Goal: Information Seeking & Learning: Find specific fact

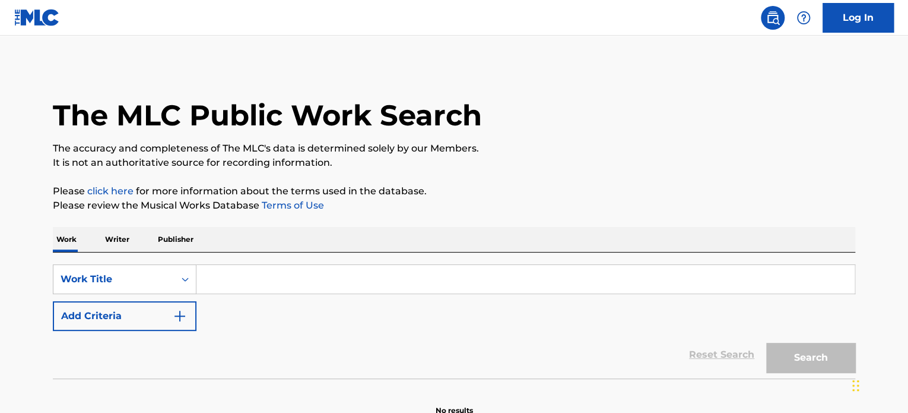
click at [354, 262] on div "SearchWithCriteriaff86ae1f-c33f-4f0b-8637-c3c9f3321141 Work Title Add Criteria …" at bounding box center [454, 315] width 802 height 126
click at [353, 269] on input "Search Form" at bounding box center [525, 279] width 658 height 28
paste input "Que No Me Faltes Tu"
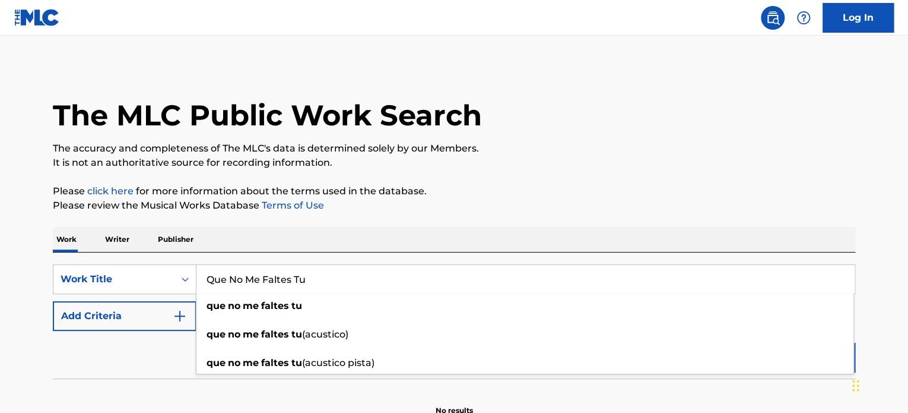
type input "Que No Me Faltes Tu"
click at [140, 329] on button "Add Criteria" at bounding box center [125, 316] width 144 height 30
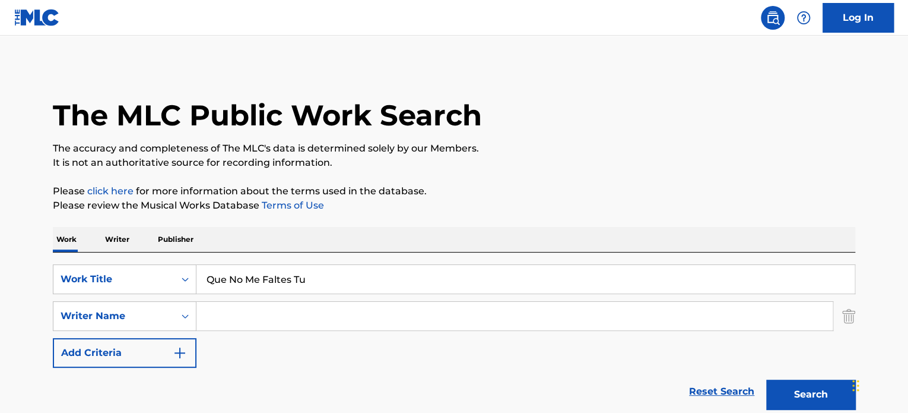
click at [252, 316] on input "Search Form" at bounding box center [514, 316] width 636 height 28
click at [766, 379] on button "Search" at bounding box center [810, 394] width 89 height 30
click at [268, 318] on input "[PERSON_NAME]" at bounding box center [514, 316] width 636 height 28
type input "[PERSON_NAME]"
click at [766, 379] on button "Search" at bounding box center [810, 394] width 89 height 30
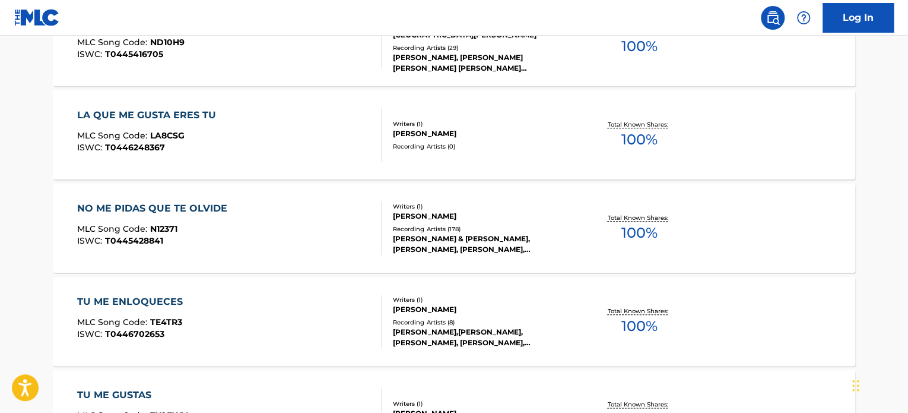
scroll to position [415, 0]
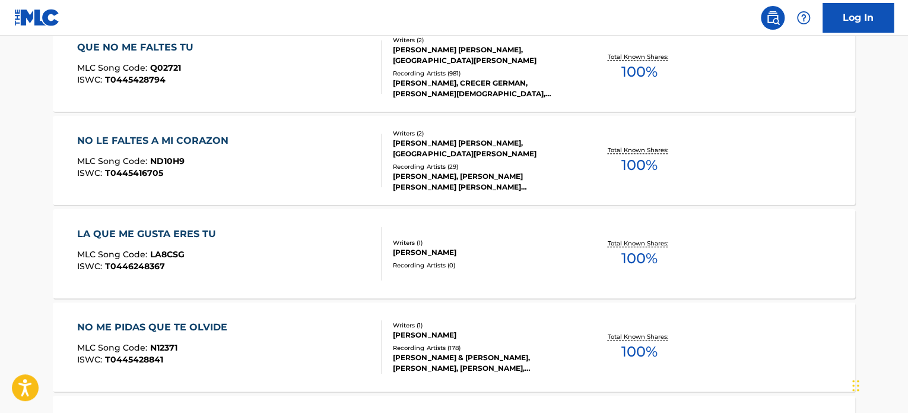
click at [281, 81] on div "QUE NO ME FALTES TU MLC Song Code : Q02721 ISWC : T0445428794" at bounding box center [229, 66] width 305 height 53
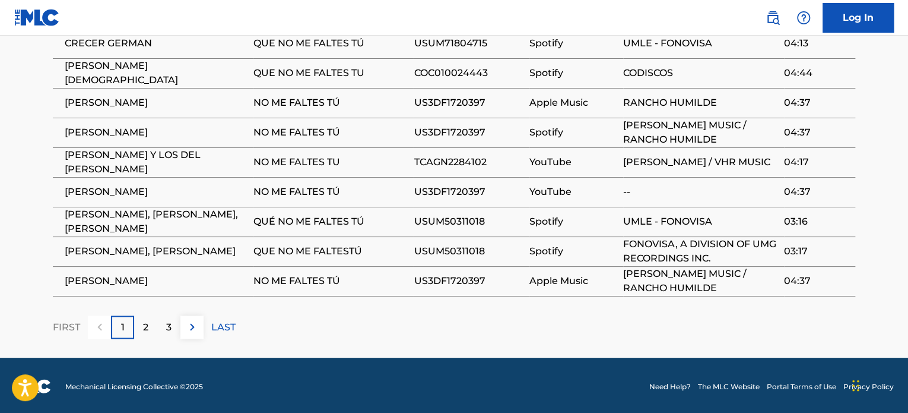
scroll to position [751, 0]
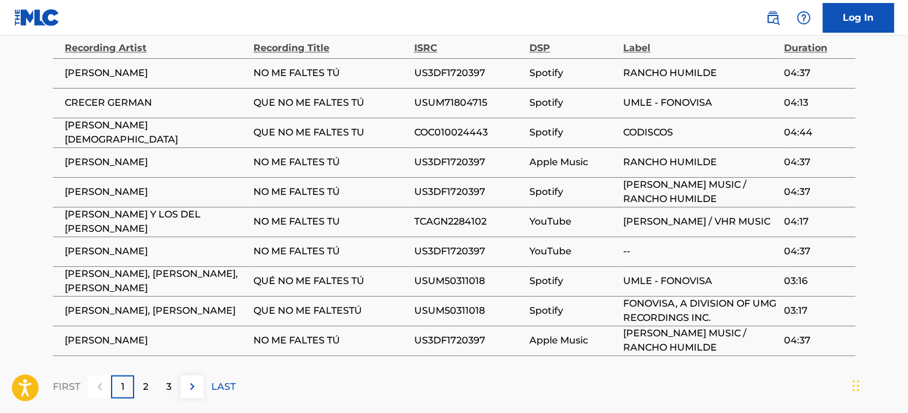
click at [148, 388] on div "2" at bounding box center [145, 386] width 23 height 23
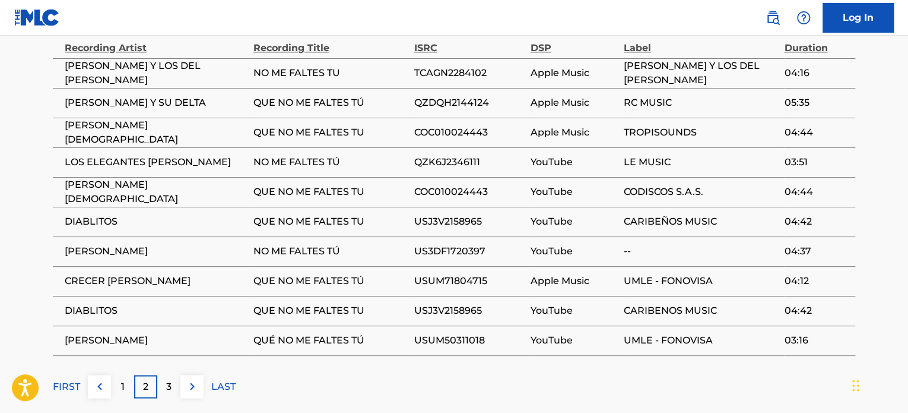
click at [160, 388] on div "3" at bounding box center [168, 386] width 23 height 23
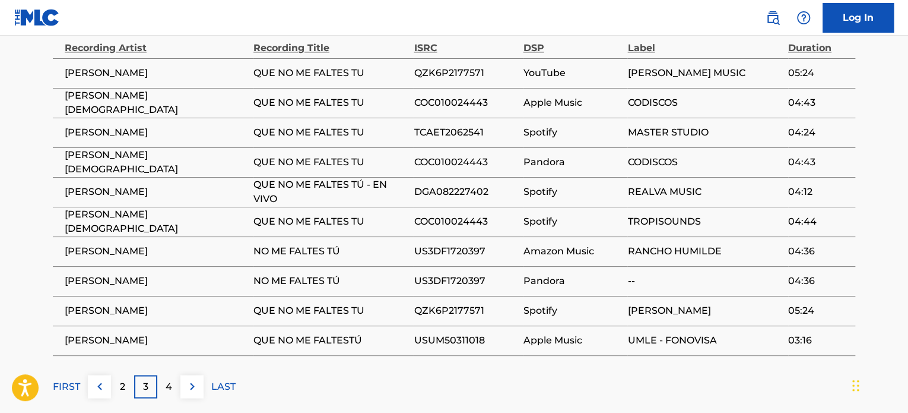
click at [161, 388] on div "4" at bounding box center [168, 386] width 23 height 23
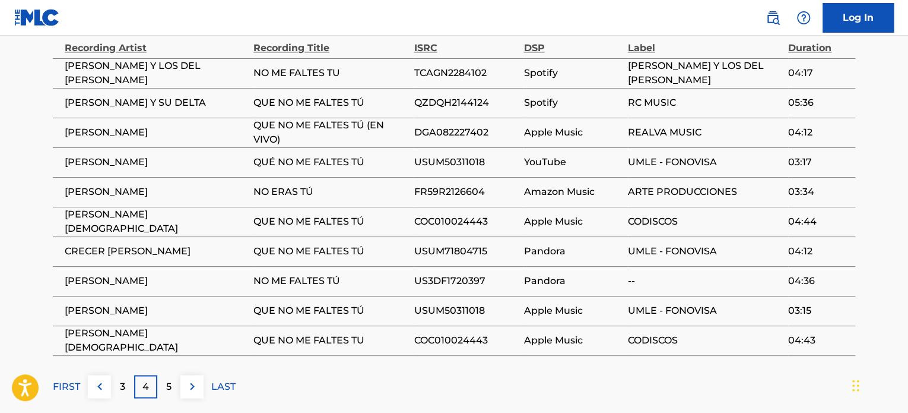
click at [167, 388] on p "5" at bounding box center [168, 386] width 5 height 14
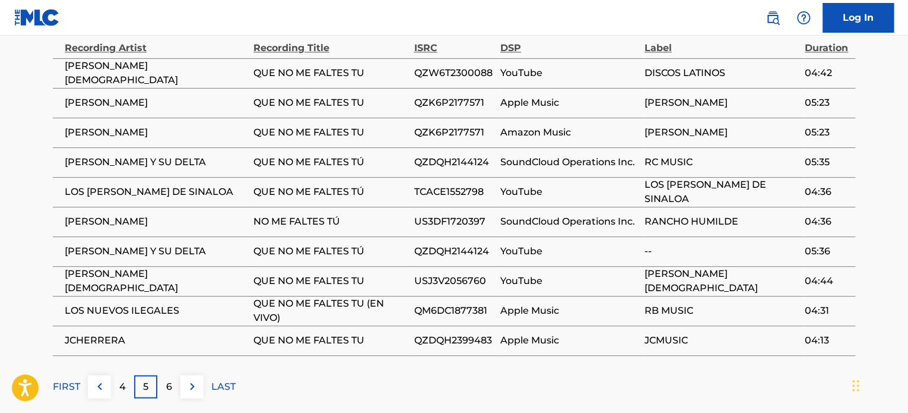
click at [167, 388] on p "6" at bounding box center [169, 386] width 6 height 14
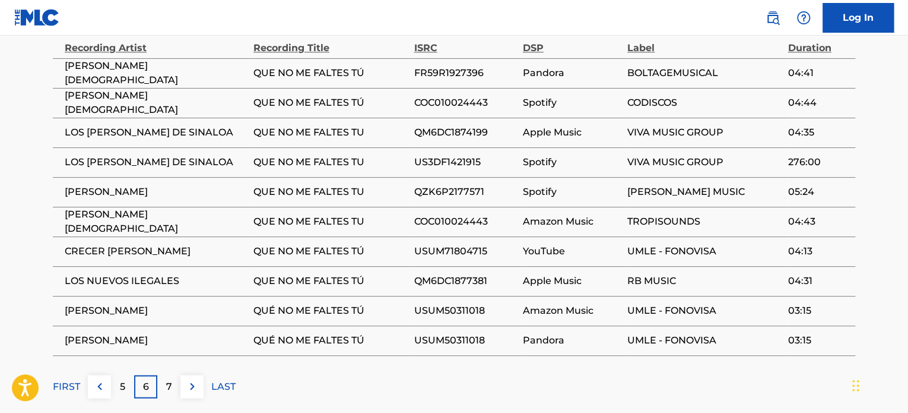
click at [167, 388] on p "7" at bounding box center [169, 386] width 6 height 14
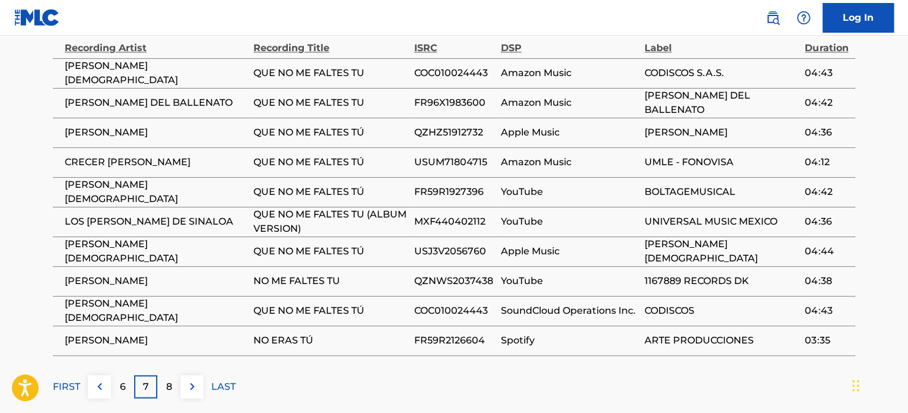
click at [167, 388] on p "8" at bounding box center [169, 386] width 6 height 14
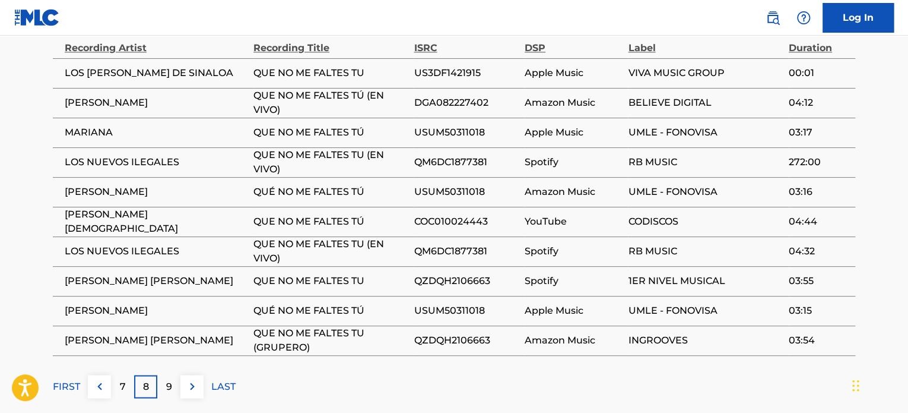
click at [167, 388] on p "9" at bounding box center [169, 386] width 6 height 14
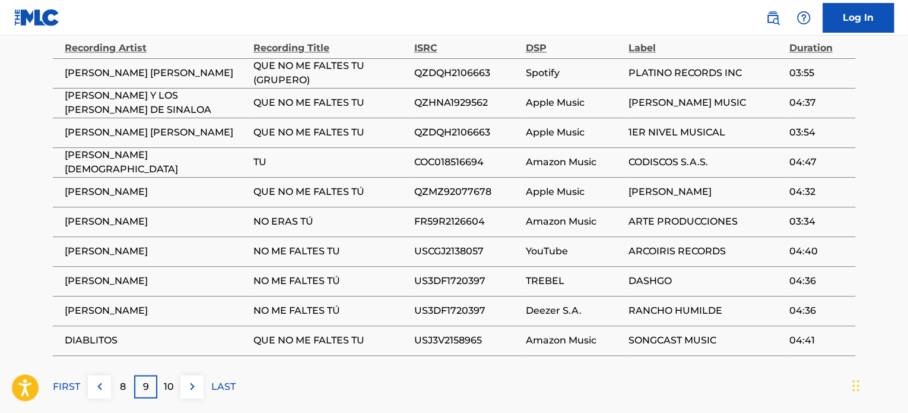
click at [167, 388] on p "10" at bounding box center [169, 386] width 10 height 14
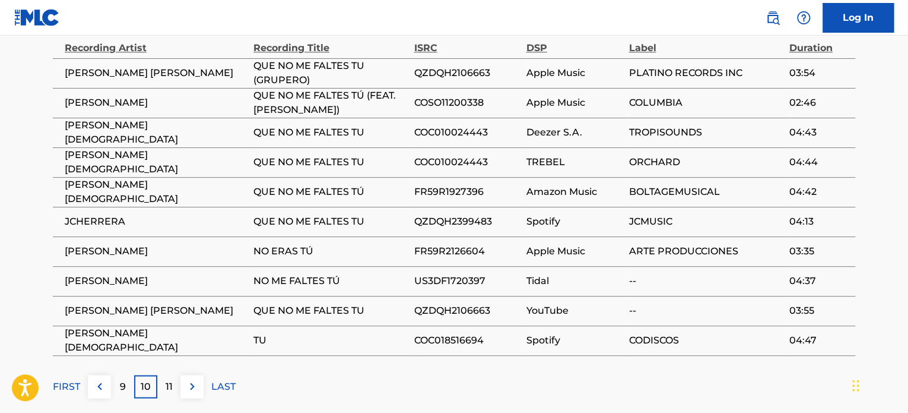
click at [167, 388] on p "11" at bounding box center [169, 386] width 7 height 14
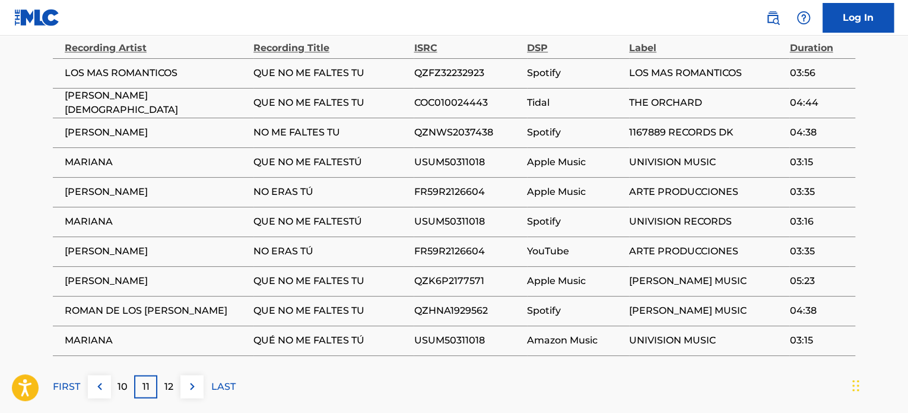
click at [167, 388] on p "12" at bounding box center [168, 386] width 9 height 14
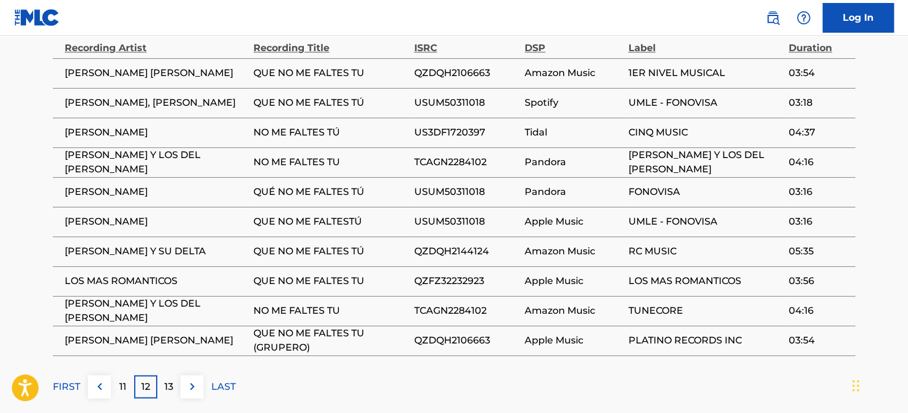
click at [167, 388] on p "13" at bounding box center [168, 386] width 9 height 14
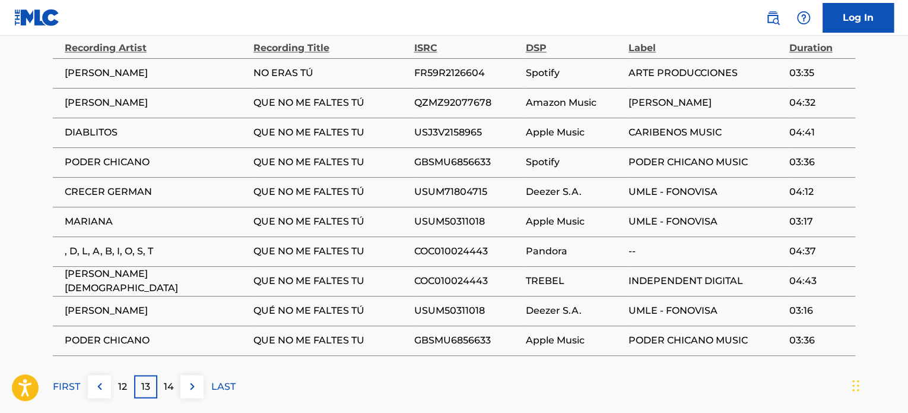
click at [167, 388] on p "14" at bounding box center [169, 386] width 10 height 14
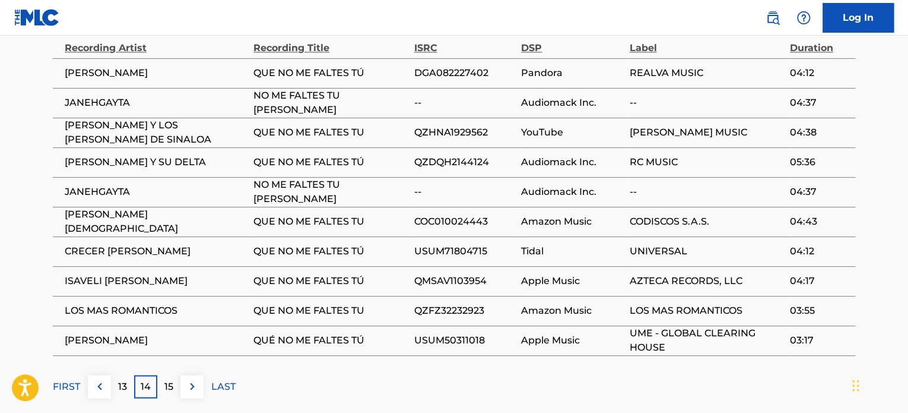
click at [171, 379] on p "15" at bounding box center [168, 386] width 9 height 14
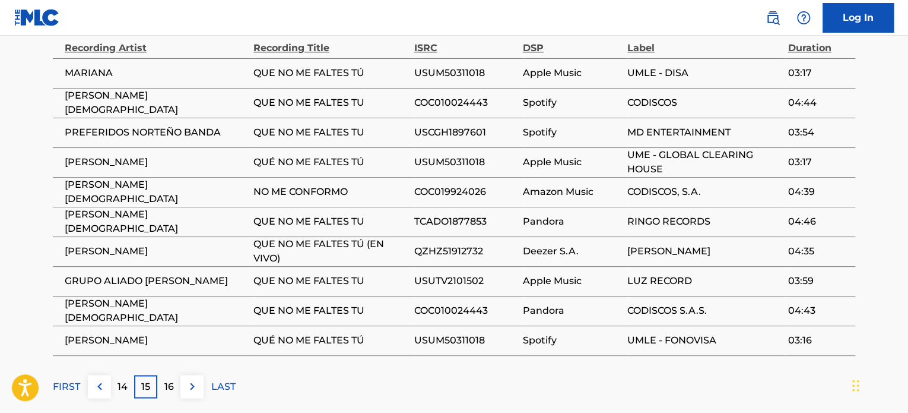
click at [171, 379] on p "16" at bounding box center [168, 386] width 9 height 14
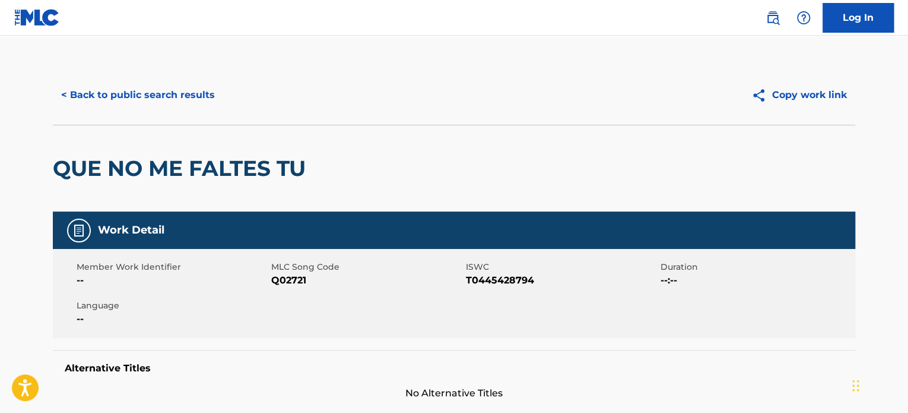
scroll to position [0, 0]
click at [188, 89] on button "< Back to public search results" at bounding box center [138, 95] width 170 height 30
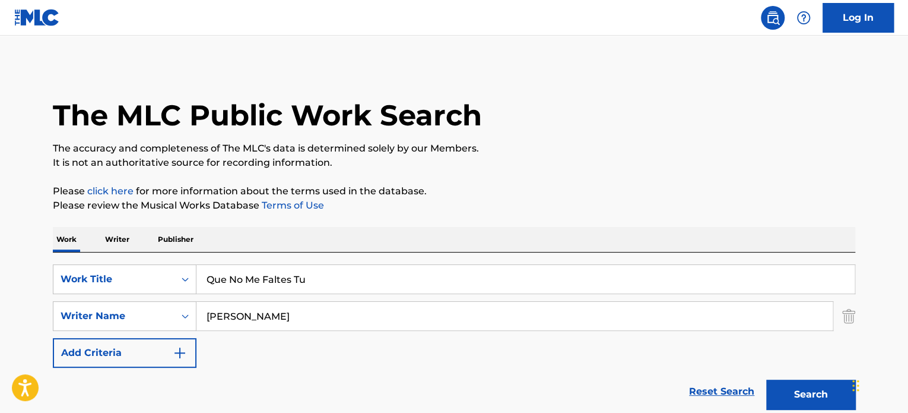
click at [290, 261] on div "SearchWithCriteriaff86ae1f-c33f-4f0b-8637-c3c9f3321141 Work Title Que No Me Fal…" at bounding box center [454, 333] width 802 height 163
click at [290, 275] on input "Que No Me Faltes Tu" at bounding box center [525, 279] width 658 height 28
click at [289, 277] on input "Que No Me Faltes Tu" at bounding box center [525, 279] width 658 height 28
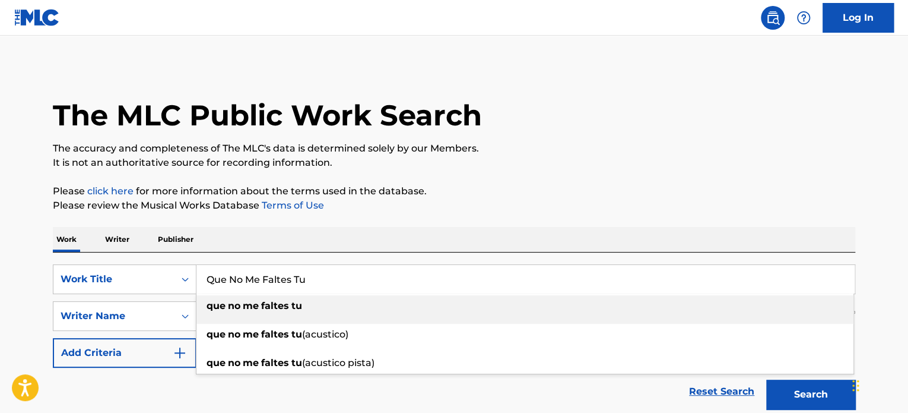
click at [289, 277] on input "Que No Me Faltes Tu" at bounding box center [525, 279] width 658 height 28
paste input "VIVO PENSANDO"
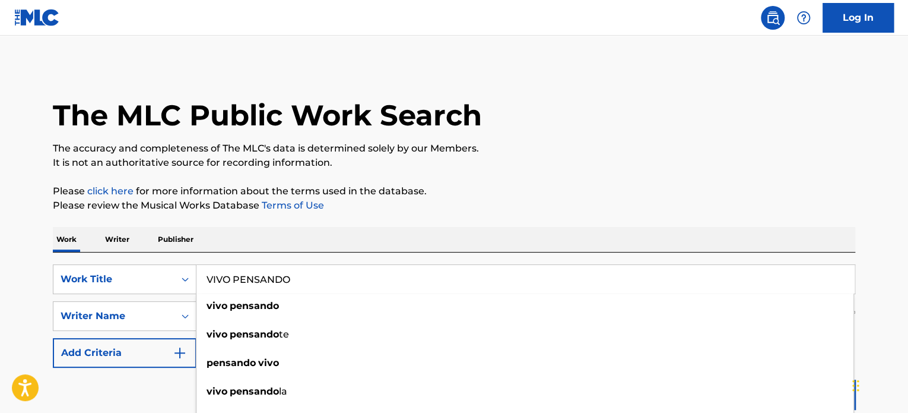
type input "VIVO PENSANDO"
click at [522, 193] on p "Please click here for more information about the terms used in the database." at bounding box center [454, 191] width 802 height 14
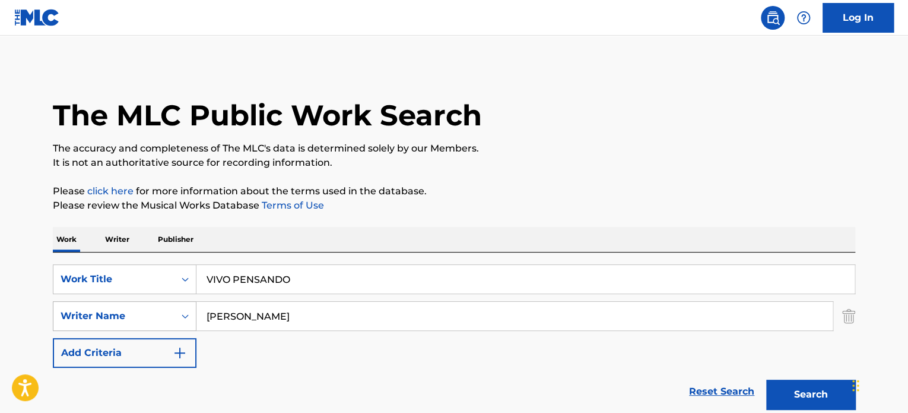
drag, startPoint x: 190, startPoint y: 326, endPoint x: 90, endPoint y: 327, distance: 99.7
click at [91, 327] on div "SearchWithCriteria8a01ba27-b16e-4fea-83fc-af20cdb68c1c Writer Name [PERSON_NAME]" at bounding box center [454, 316] width 802 height 30
type input "[PERSON_NAME]"
click at [766, 379] on button "Search" at bounding box center [810, 394] width 89 height 30
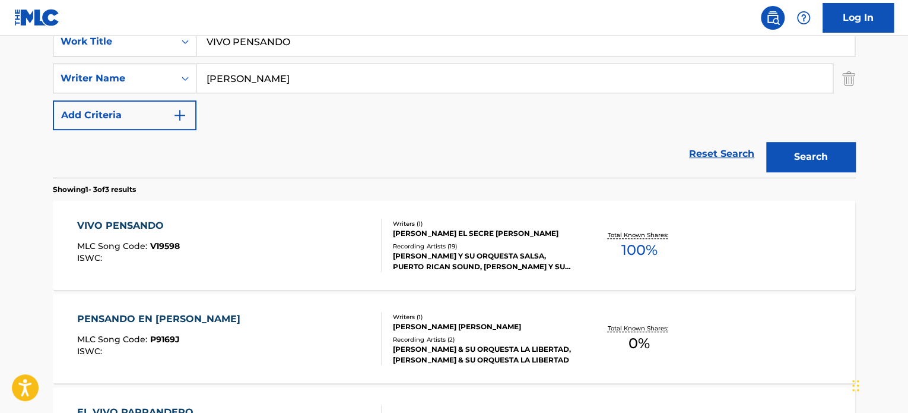
scroll to position [356, 0]
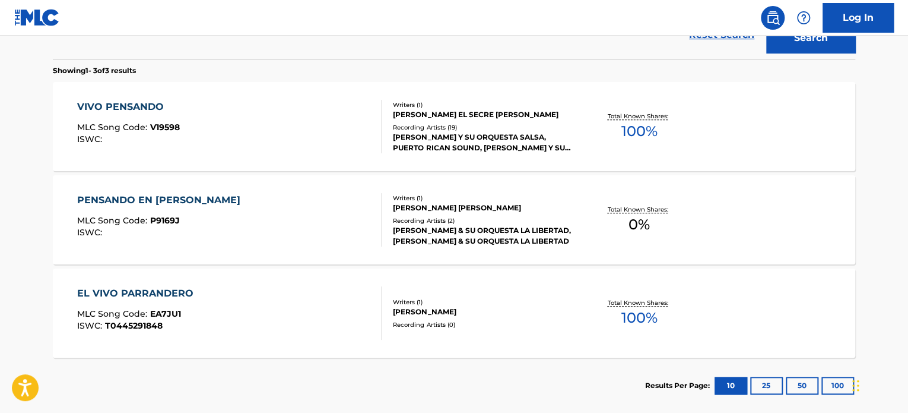
click at [293, 137] on div "VIVO PENSANDO MLC Song Code : V19598 ISWC :" at bounding box center [229, 126] width 305 height 53
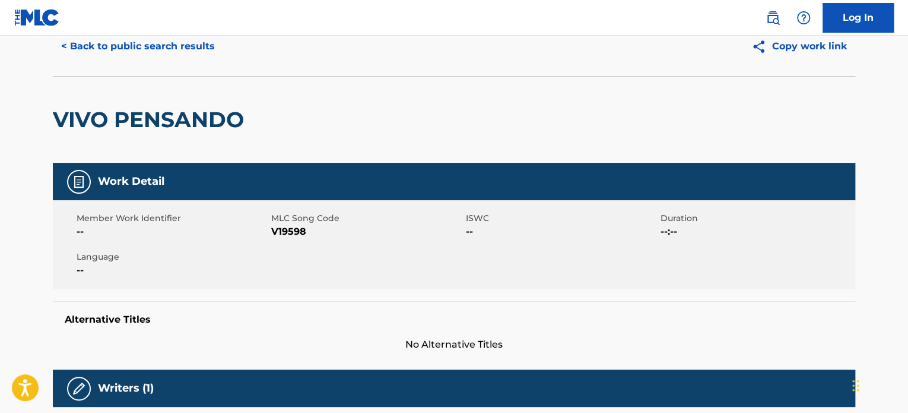
scroll to position [119, 0]
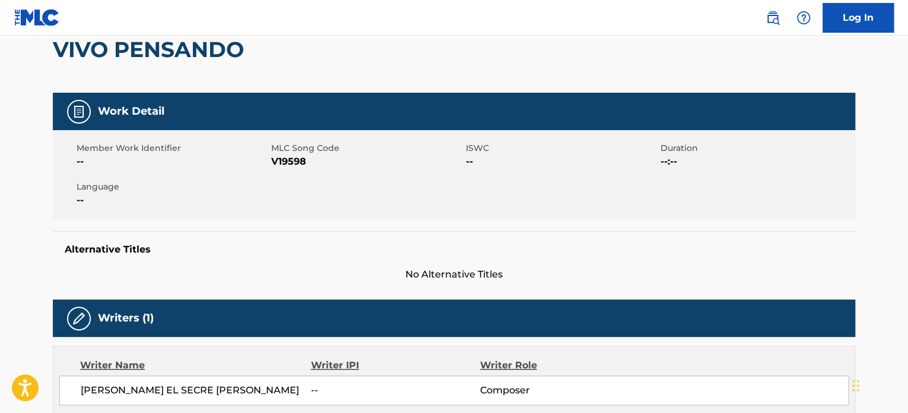
click at [292, 163] on span "V19598" at bounding box center [367, 161] width 192 height 14
copy span "V19598"
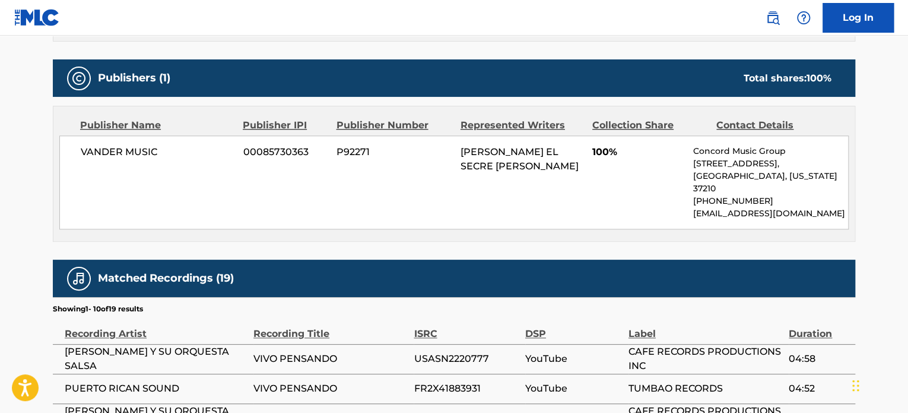
scroll to position [475, 0]
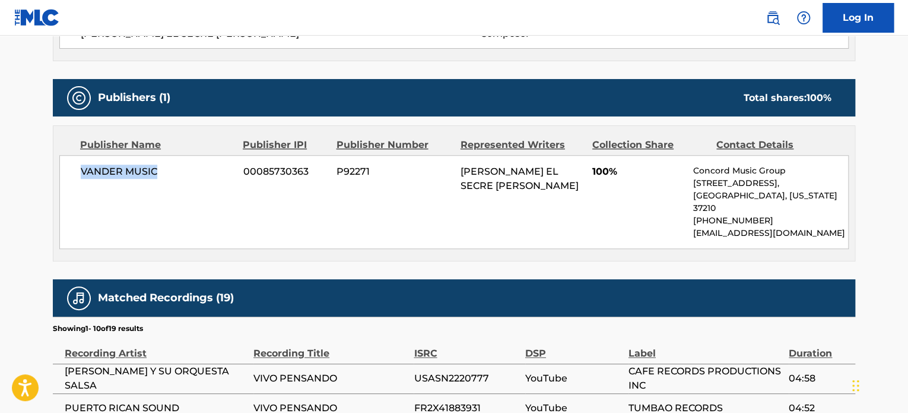
drag, startPoint x: 119, startPoint y: 175, endPoint x: 76, endPoint y: 177, distance: 42.8
click at [76, 177] on div "VANDER MUSIC 00085730363 P92271 [PERSON_NAME] EL SECRE CHAVERRA 100% Concord Mu…" at bounding box center [453, 202] width 789 height 94
copy span "VANDER MUSIC"
